Goal: Task Accomplishment & Management: Use online tool/utility

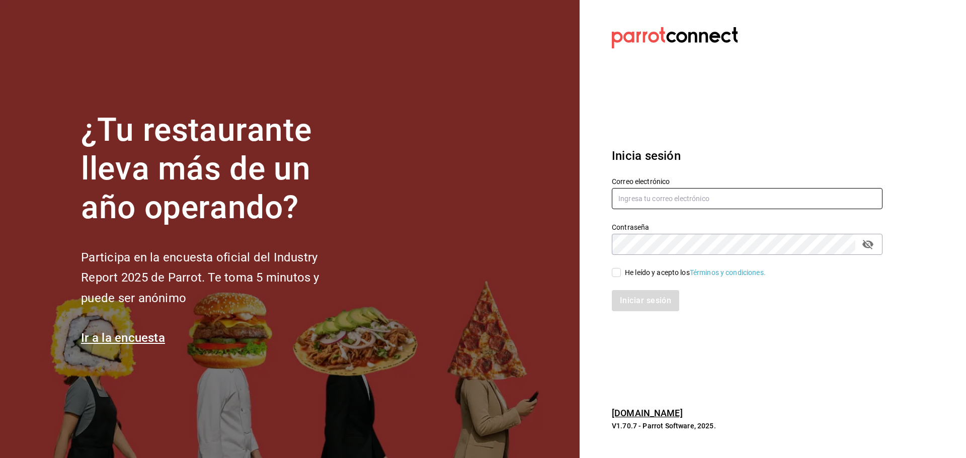
click at [639, 203] on input "text" at bounding box center [747, 198] width 271 height 21
paste input "losportalesdeboca@veracruz.com"
type input "losportalesdeboca@veracruz.com"
click at [633, 264] on div "He leído y acepto los Términos y condiciones." at bounding box center [741, 266] width 283 height 23
click at [634, 278] on div "Iniciar sesión" at bounding box center [741, 294] width 283 height 33
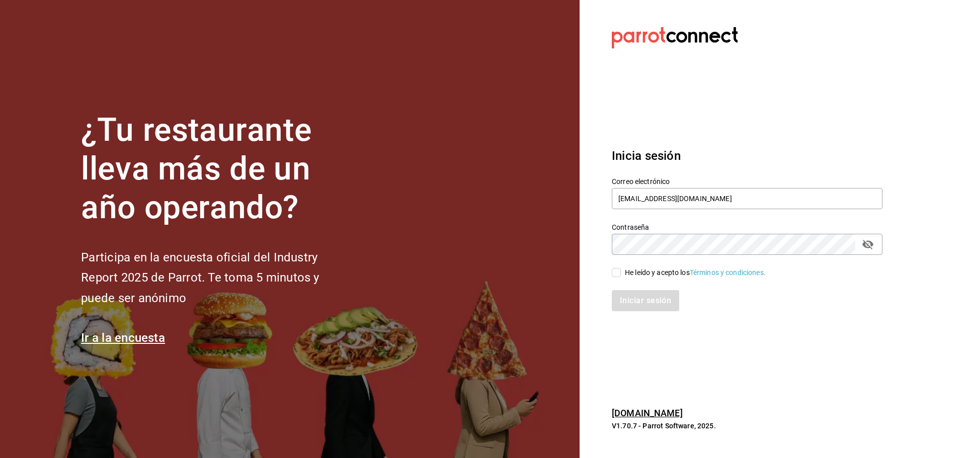
click at [634, 271] on div "He leído y acepto los Términos y condiciones." at bounding box center [695, 273] width 141 height 11
click at [621, 271] on input "He leído y acepto los Términos y condiciones." at bounding box center [616, 272] width 9 height 9
checkbox input "true"
click at [622, 300] on button "Iniciar sesión" at bounding box center [646, 300] width 68 height 21
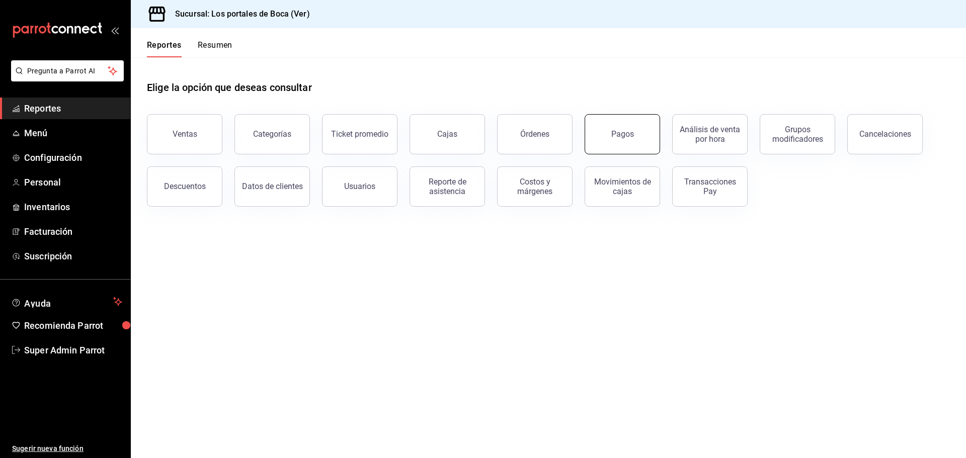
click at [606, 133] on button "Pagos" at bounding box center [622, 134] width 75 height 40
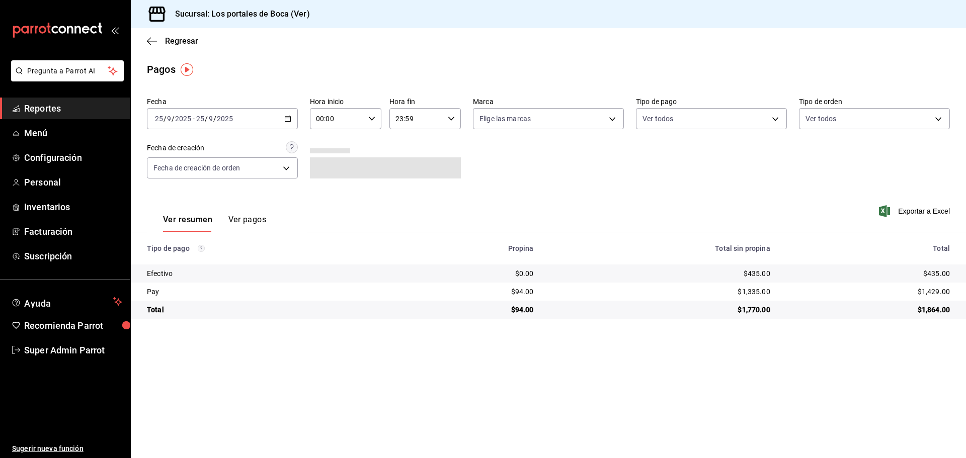
click at [243, 220] on button "Ver pagos" at bounding box center [247, 223] width 38 height 17
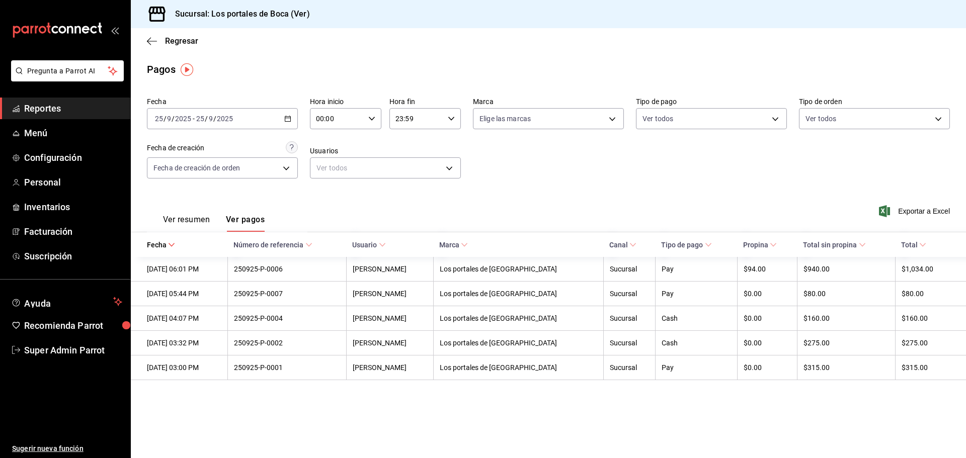
click at [50, 111] on span "Reportes" at bounding box center [73, 109] width 98 height 14
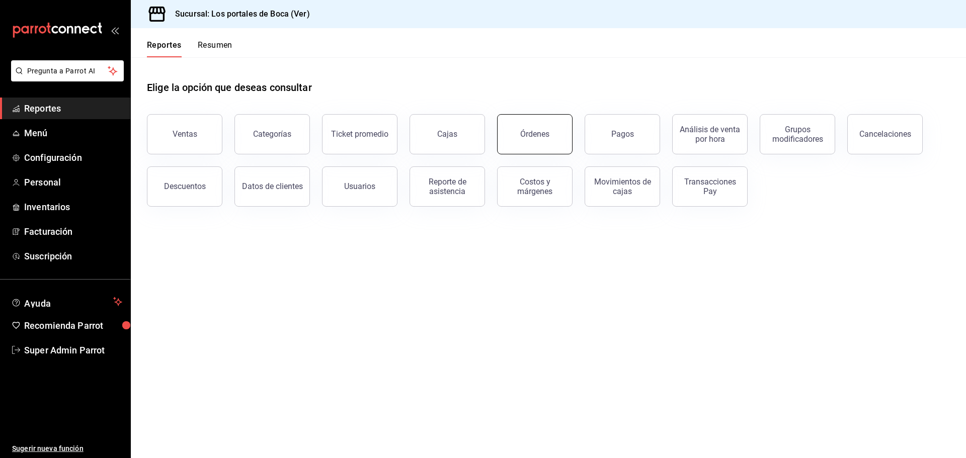
click at [521, 139] on button "Órdenes" at bounding box center [534, 134] width 75 height 40
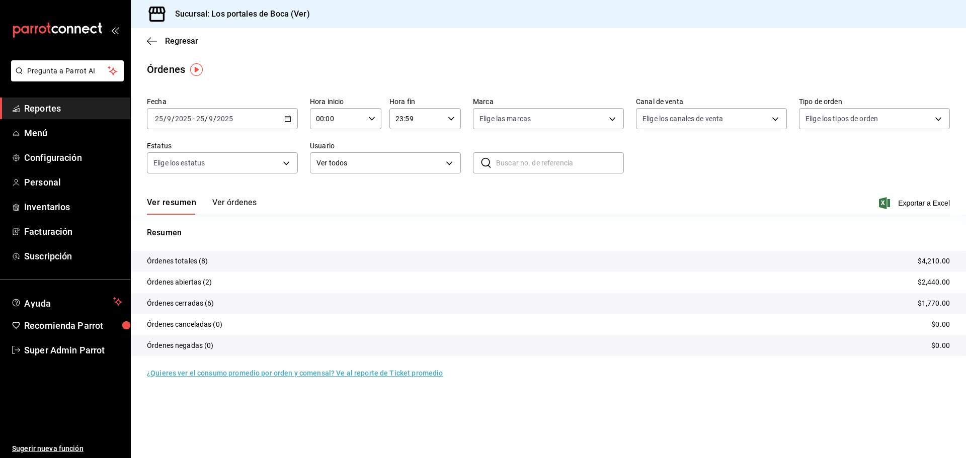
click at [222, 204] on button "Ver órdenes" at bounding box center [234, 206] width 44 height 17
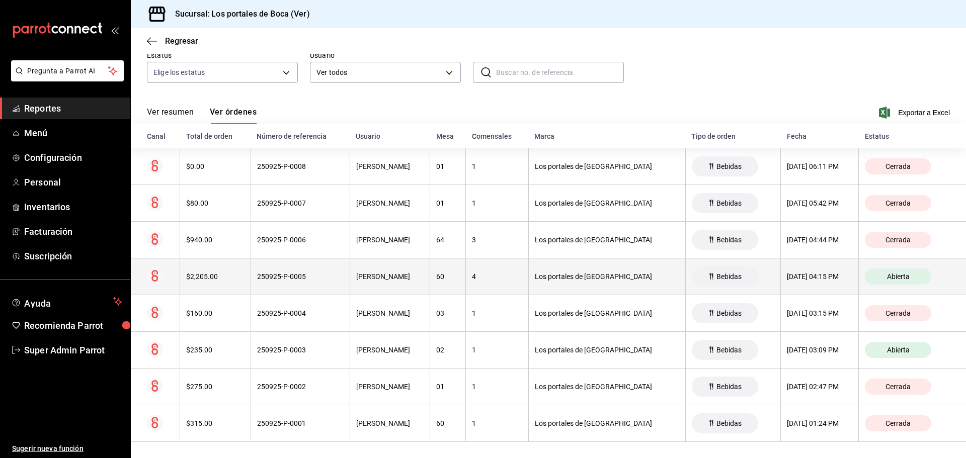
scroll to position [95, 0]
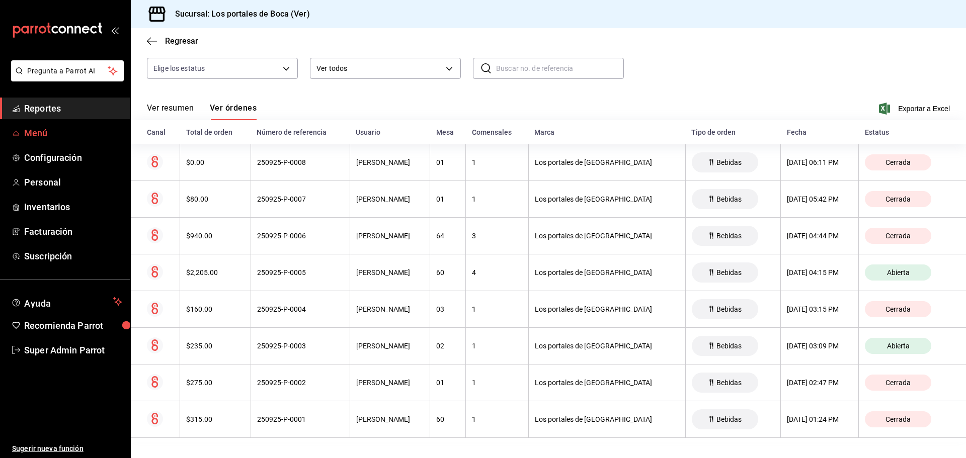
click at [44, 136] on span "Menú" at bounding box center [73, 133] width 98 height 14
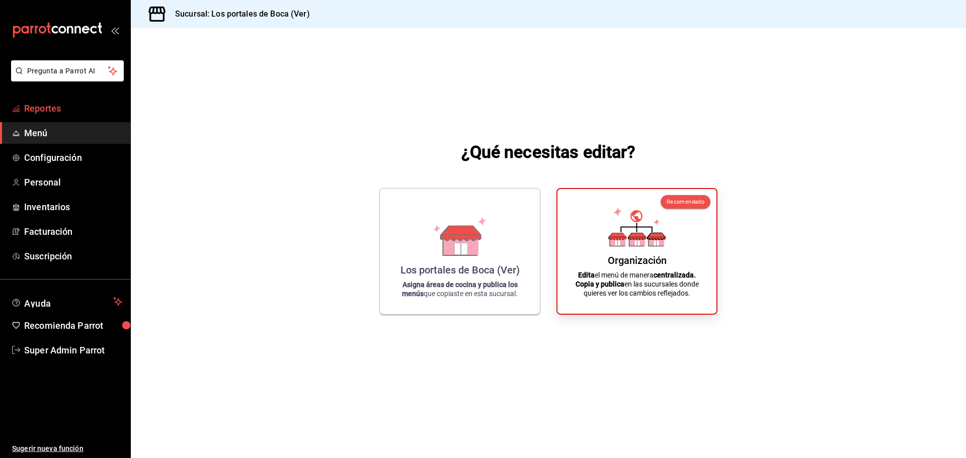
click at [44, 115] on link "Reportes" at bounding box center [65, 109] width 130 height 22
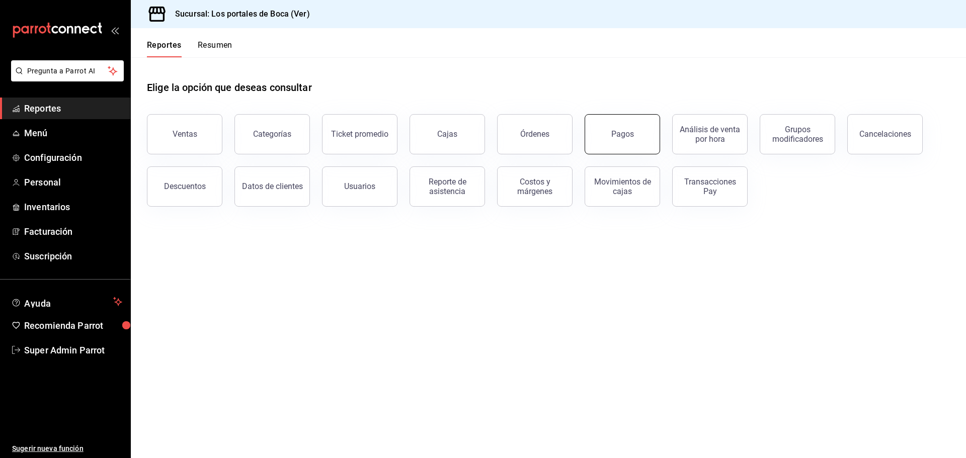
click at [605, 142] on button "Pagos" at bounding box center [622, 134] width 75 height 40
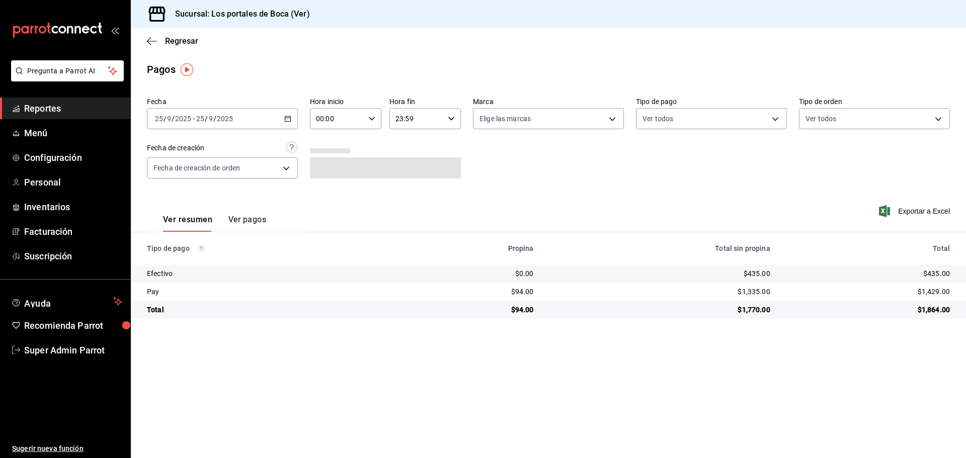
click at [247, 221] on button "Ver pagos" at bounding box center [247, 223] width 38 height 17
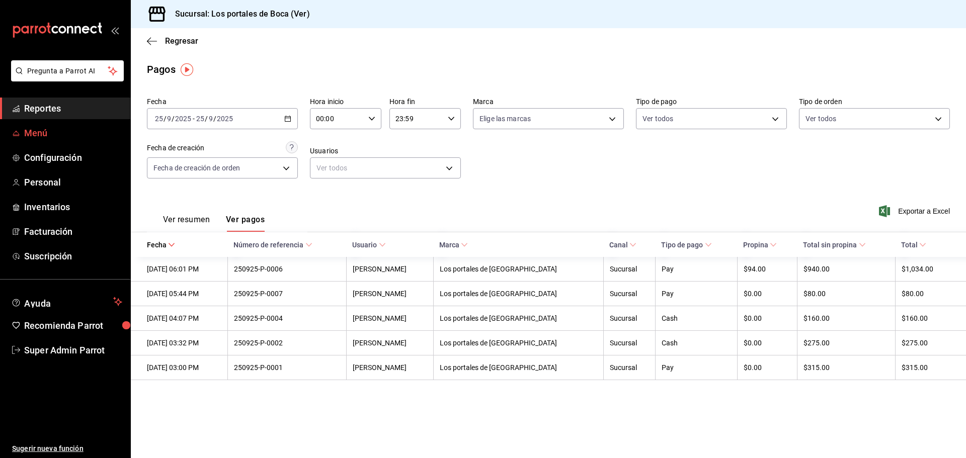
click at [68, 131] on span "Menú" at bounding box center [73, 133] width 98 height 14
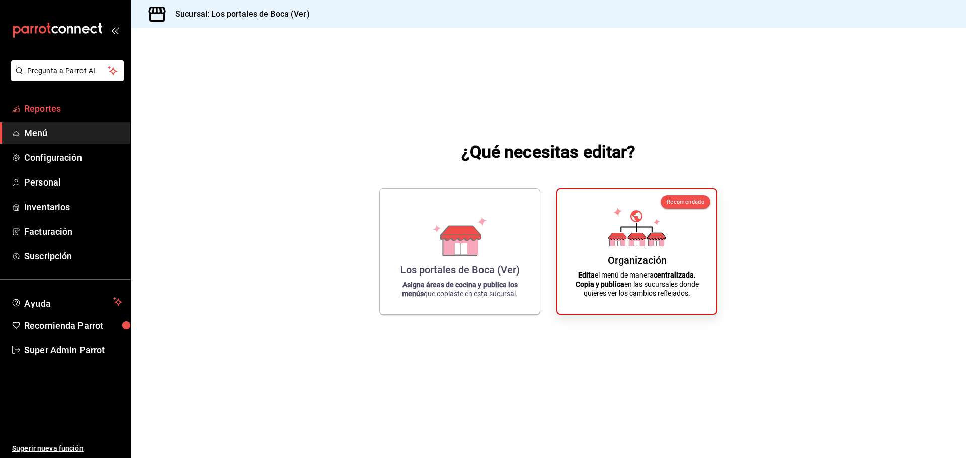
click at [79, 112] on span "Reportes" at bounding box center [73, 109] width 98 height 14
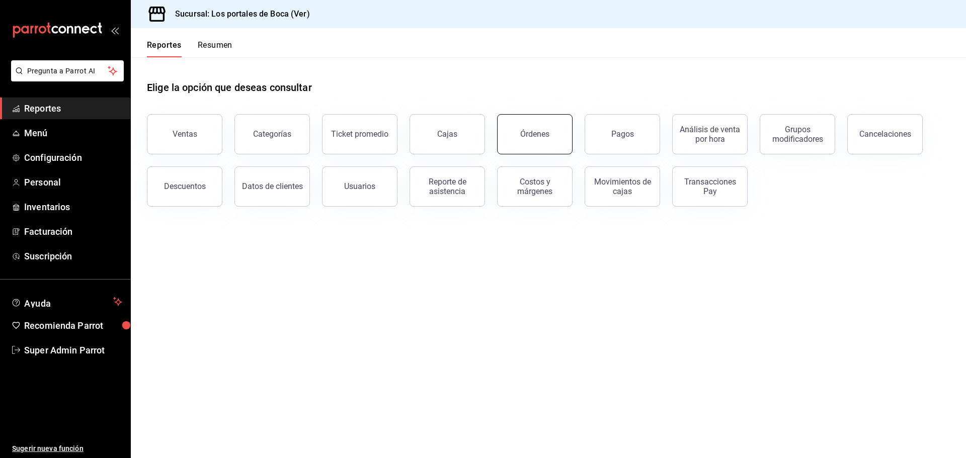
click at [544, 137] on div "Órdenes" at bounding box center [534, 134] width 29 height 10
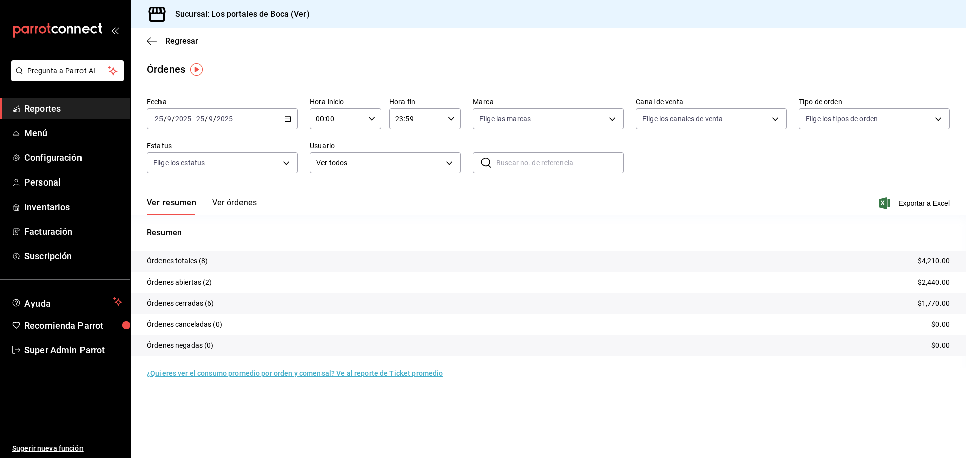
click at [229, 205] on button "Ver órdenes" at bounding box center [234, 206] width 44 height 17
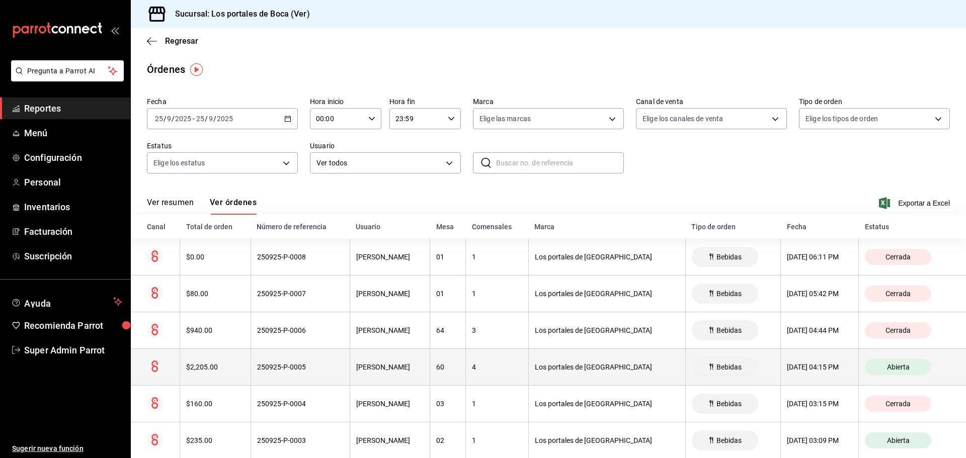
click at [283, 369] on div "250925-P-0005" at bounding box center [300, 367] width 87 height 8
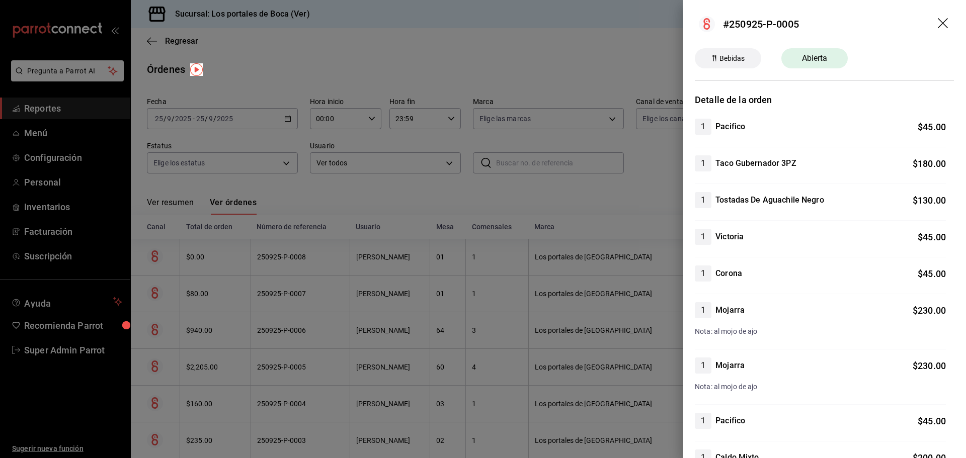
click at [539, 184] on div at bounding box center [483, 229] width 966 height 458
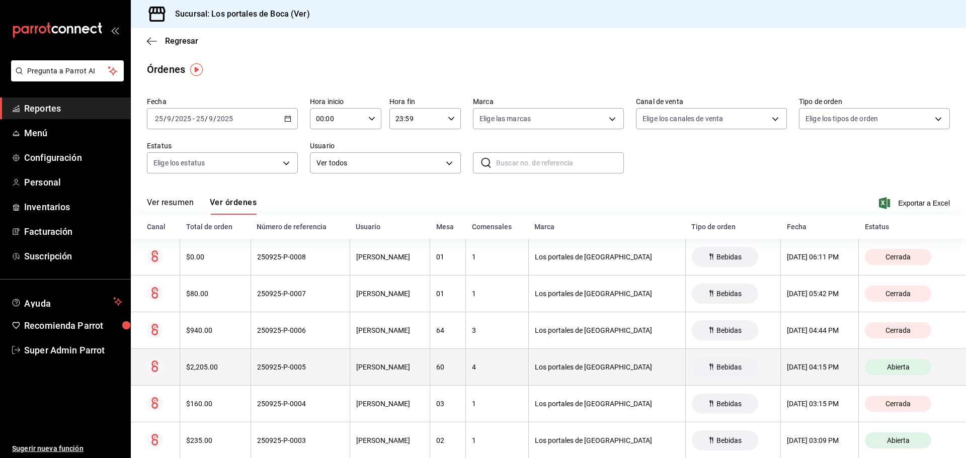
click at [292, 366] on div "250925-P-0005" at bounding box center [300, 367] width 87 height 8
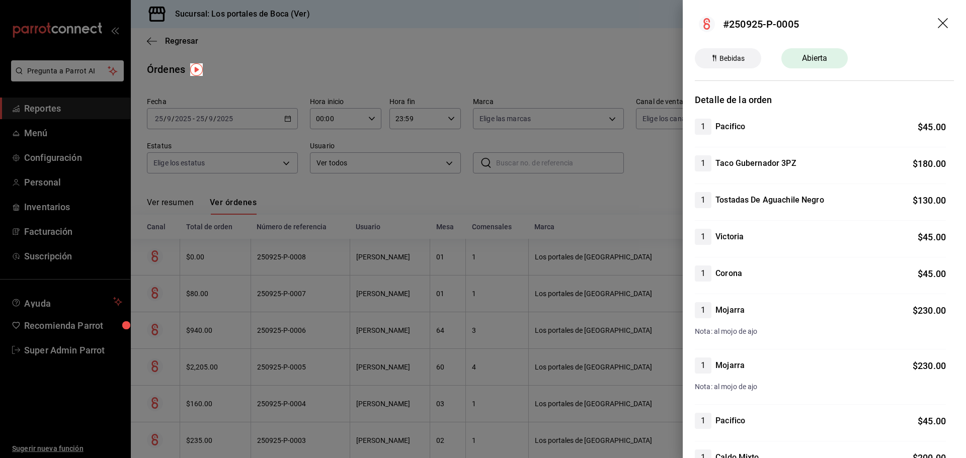
click at [547, 244] on div at bounding box center [483, 229] width 966 height 458
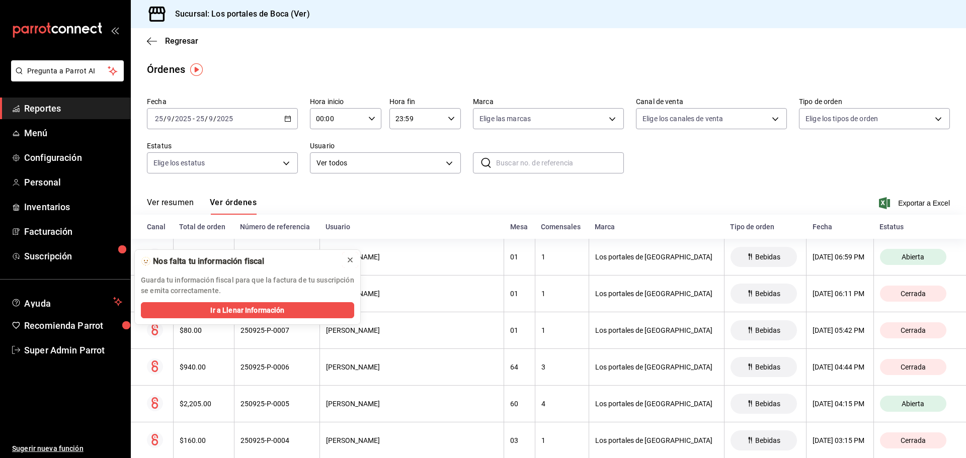
click at [350, 259] on icon at bounding box center [350, 260] width 8 height 8
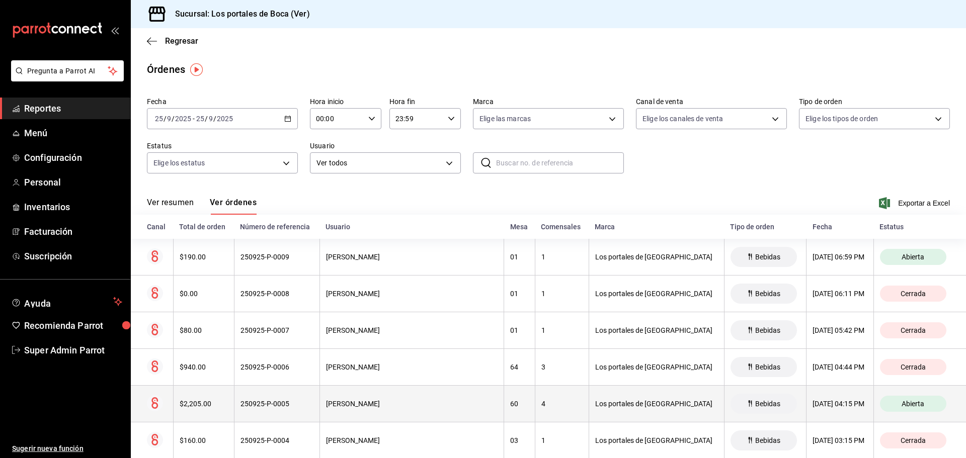
click at [275, 402] on div "250925-P-0005" at bounding box center [276, 404] width 73 height 8
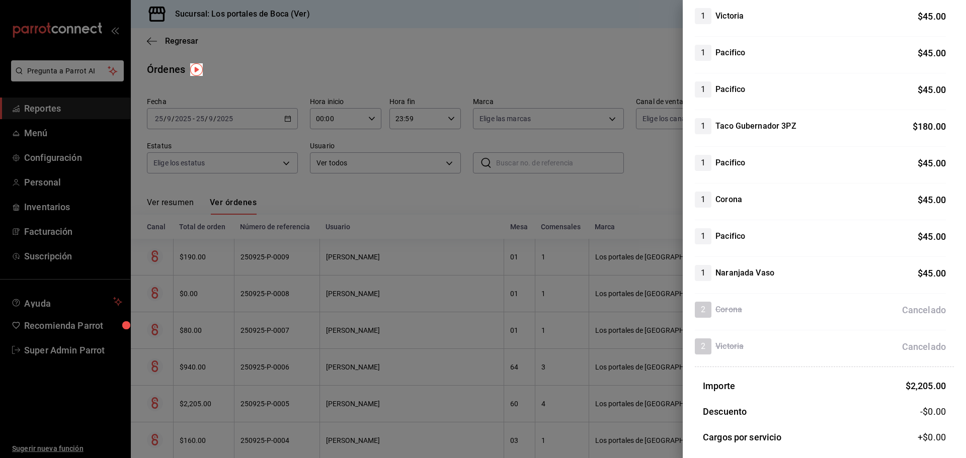
scroll to position [869, 0]
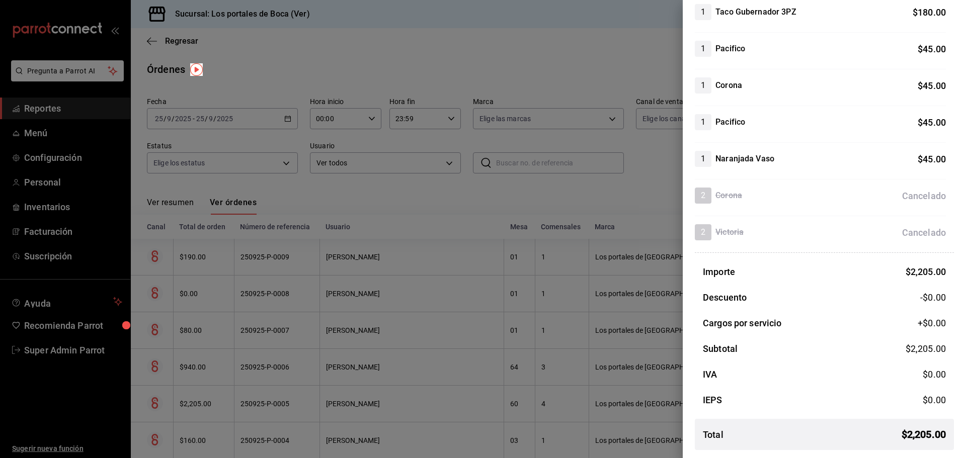
click at [402, 333] on div at bounding box center [483, 229] width 966 height 458
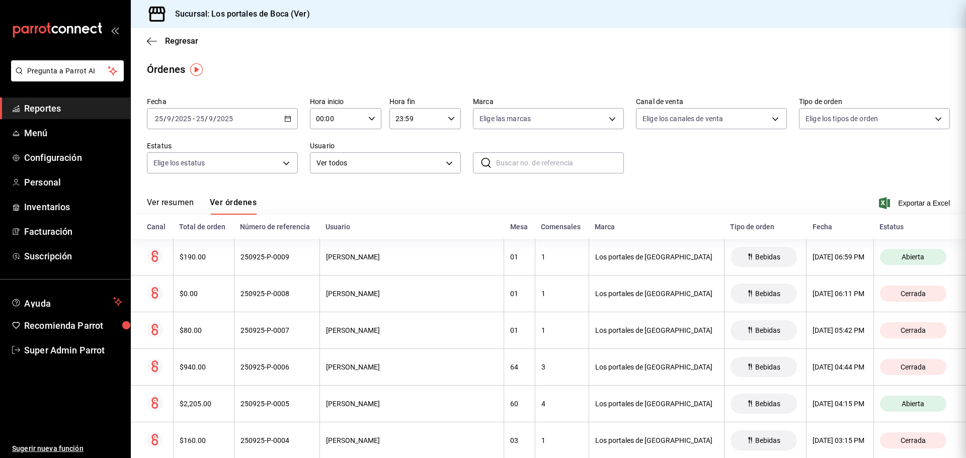
scroll to position [0, 0]
click at [38, 137] on span "Menú" at bounding box center [73, 133] width 98 height 14
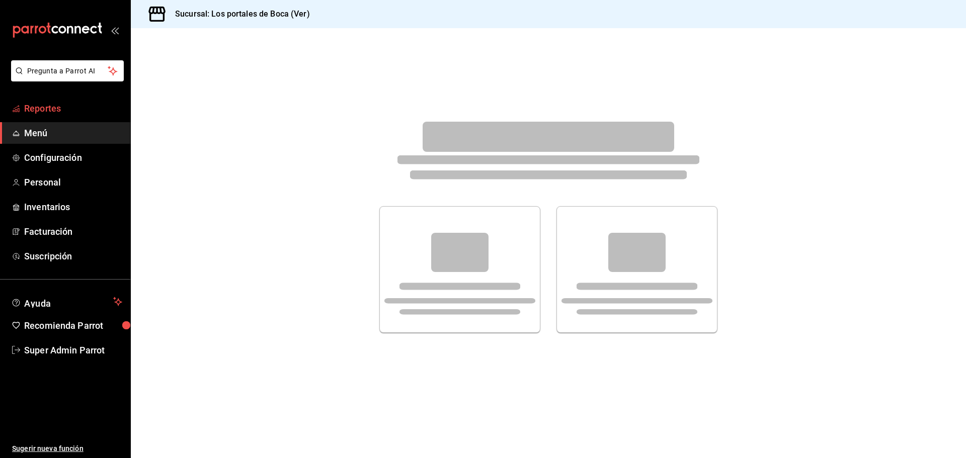
click at [65, 105] on span "Reportes" at bounding box center [73, 109] width 98 height 14
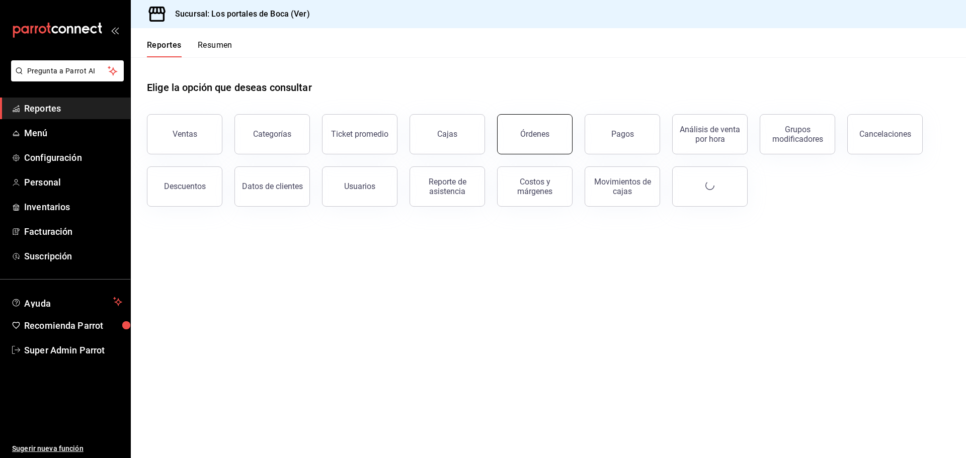
click at [528, 134] on div "Órdenes" at bounding box center [534, 134] width 29 height 10
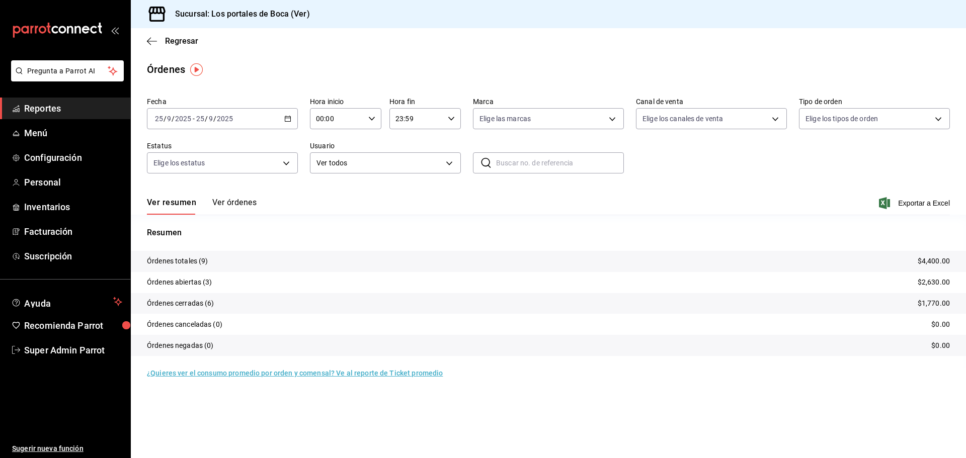
click at [227, 202] on button "Ver órdenes" at bounding box center [234, 206] width 44 height 17
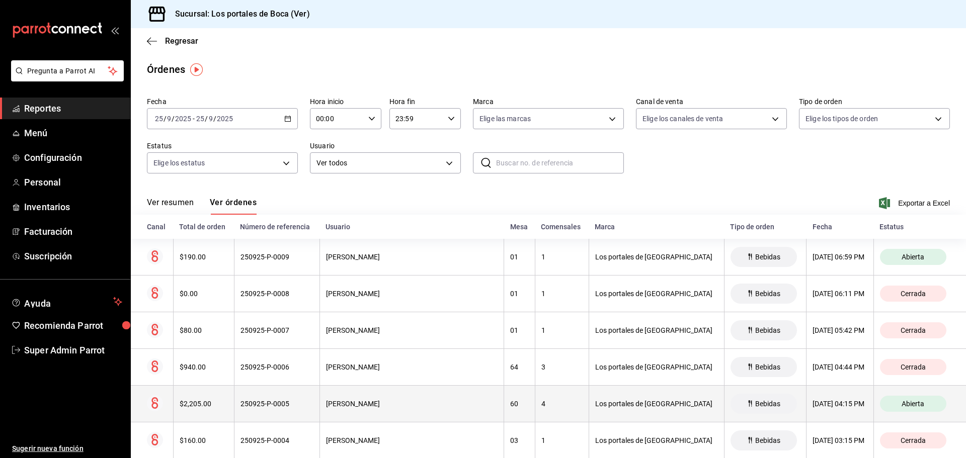
click at [289, 400] on div "250925-P-0005" at bounding box center [276, 404] width 73 height 8
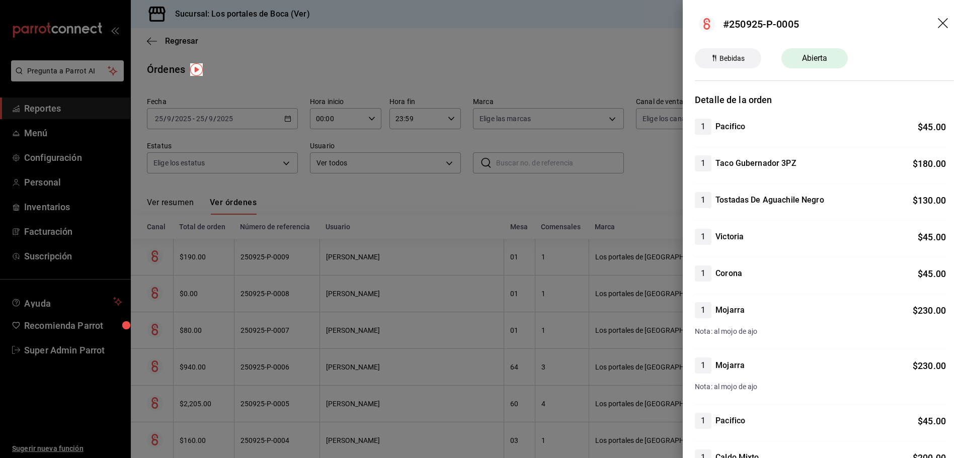
click at [938, 24] on icon "drag" at bounding box center [944, 24] width 12 height 12
